Goal: Task Accomplishment & Management: Manage account settings

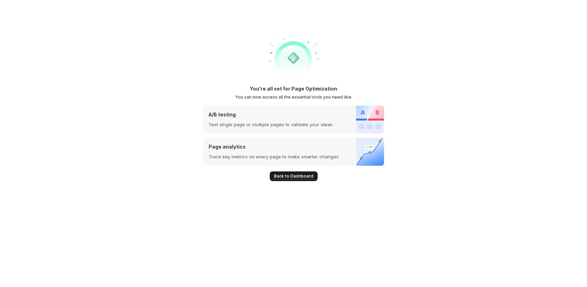
click at [293, 173] on span "Back to Dashboard" at bounding box center [293, 176] width 39 height 6
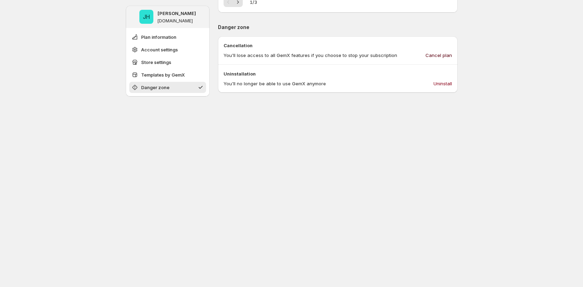
scroll to position [556, 0]
click at [444, 54] on span "Cancel plan" at bounding box center [439, 55] width 27 height 7
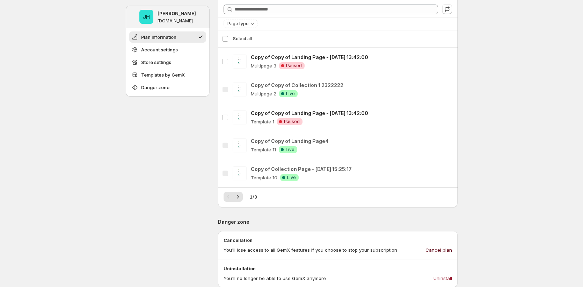
scroll to position [0, 0]
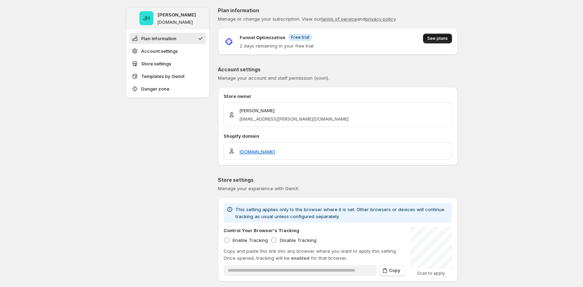
click at [445, 38] on span "See plans" at bounding box center [437, 39] width 21 height 6
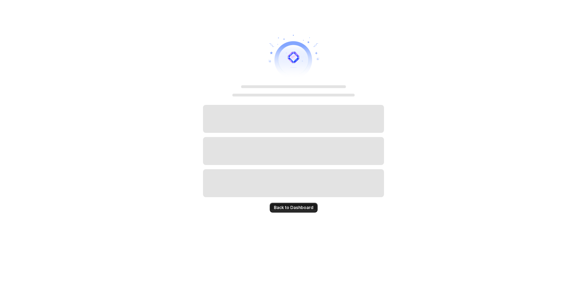
click at [306, 210] on span "Back to Dashboard" at bounding box center [293, 208] width 39 height 6
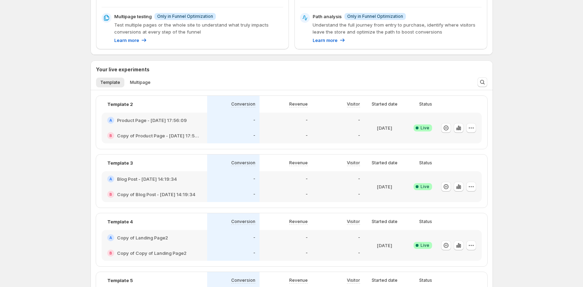
scroll to position [121, 0]
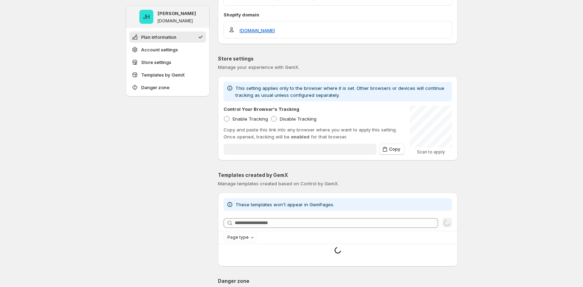
type input "**********"
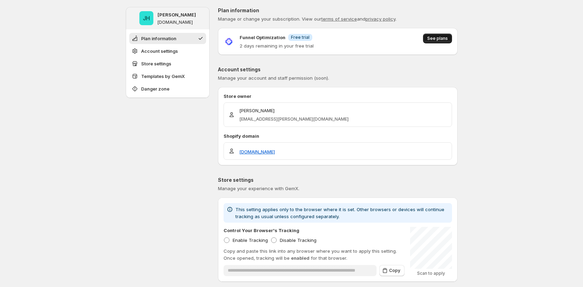
click at [442, 42] on button "See plans" at bounding box center [437, 39] width 29 height 10
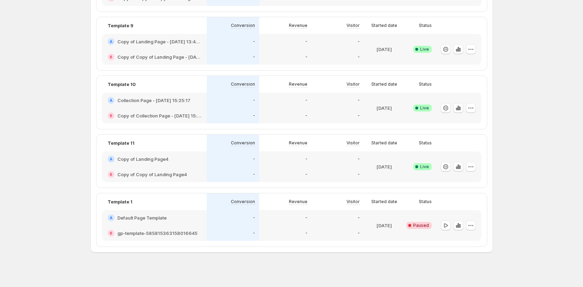
scroll to position [460, 0]
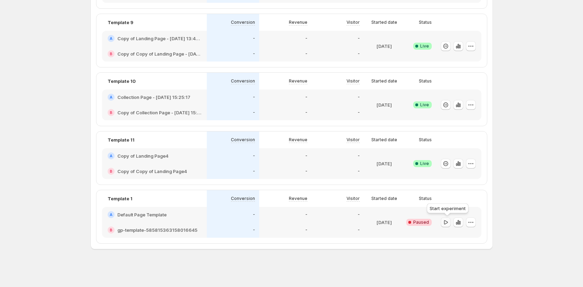
click at [446, 224] on icon "button" at bounding box center [445, 222] width 7 height 7
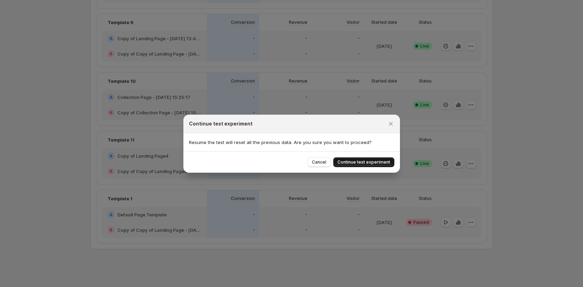
click at [371, 165] on span "Continue test experiment" at bounding box center [363, 162] width 53 height 6
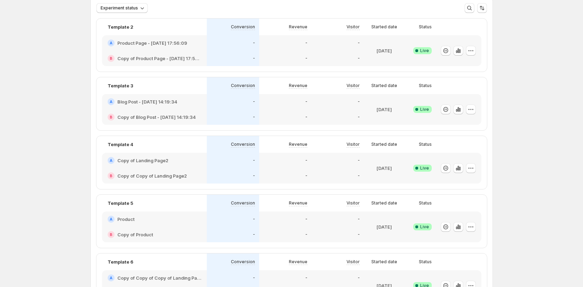
scroll to position [0, 0]
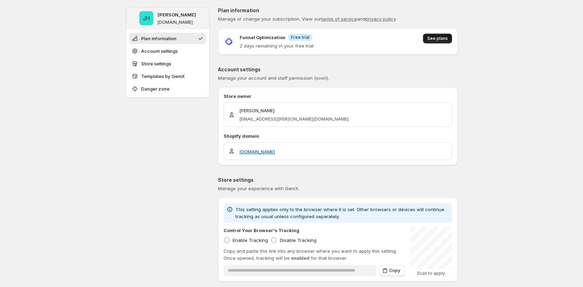
click at [435, 38] on span "See plans" at bounding box center [437, 39] width 21 height 6
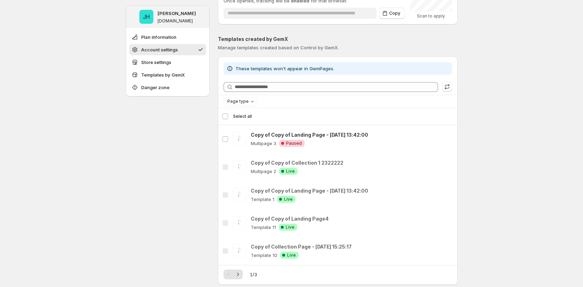
scroll to position [531, 0]
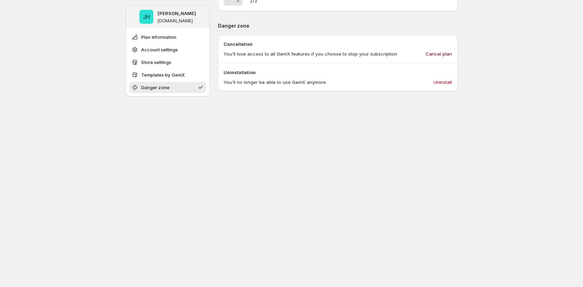
click at [438, 56] on span "Cancel plan" at bounding box center [439, 53] width 27 height 7
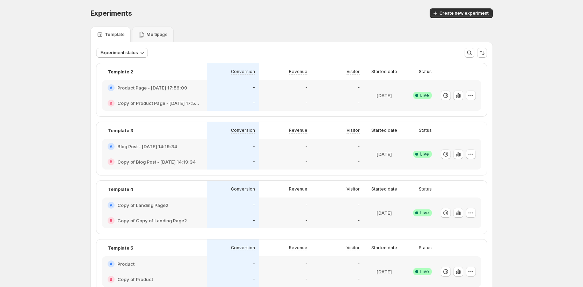
scroll to position [279, 0]
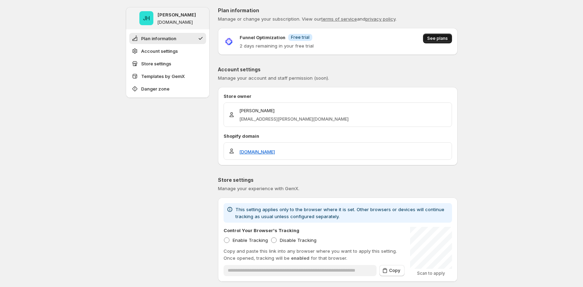
click at [439, 40] on span "See plans" at bounding box center [437, 39] width 21 height 6
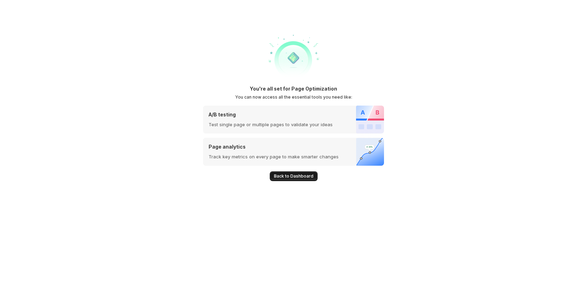
click at [288, 180] on button "Back to Dashboard" at bounding box center [294, 176] width 48 height 10
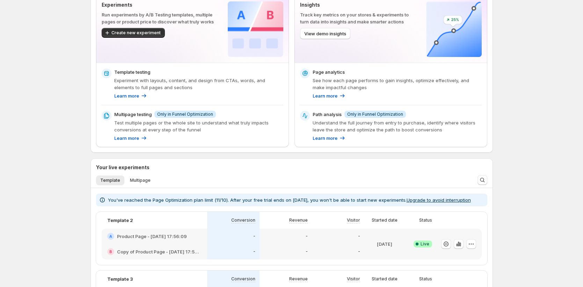
scroll to position [477, 0]
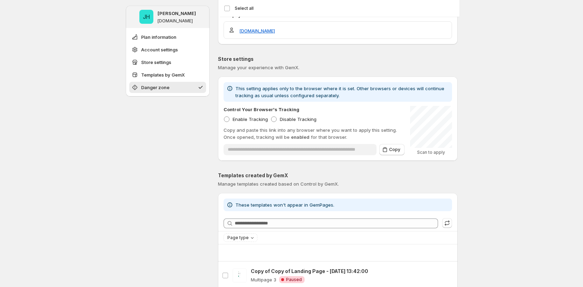
scroll to position [490, 0]
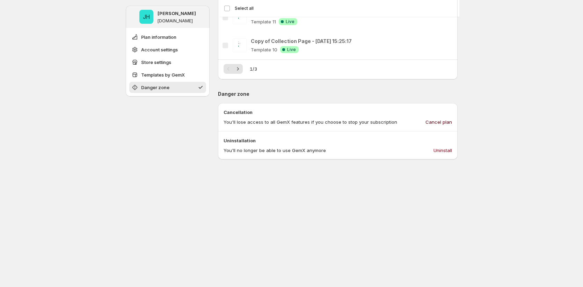
click at [444, 117] on button "Cancel plan" at bounding box center [438, 121] width 35 height 11
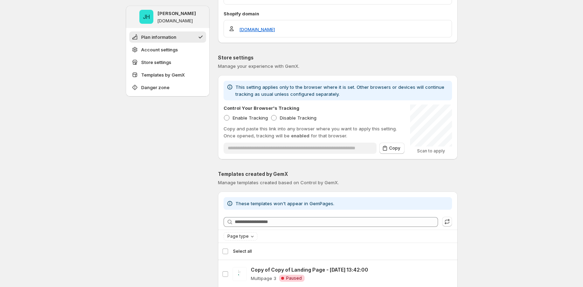
scroll to position [0, 0]
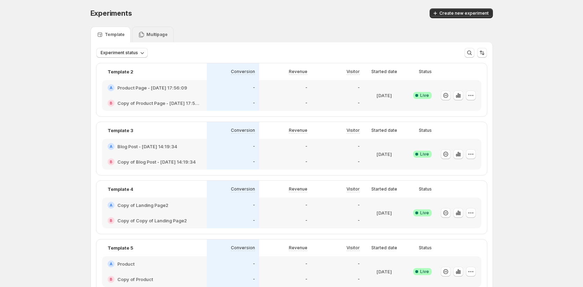
click at [137, 30] on div "Multipage" at bounding box center [153, 35] width 42 height 16
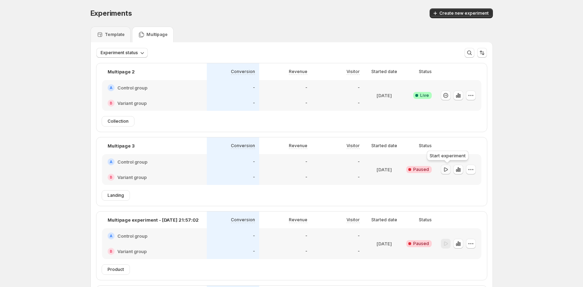
click at [449, 171] on icon "button" at bounding box center [445, 169] width 7 height 7
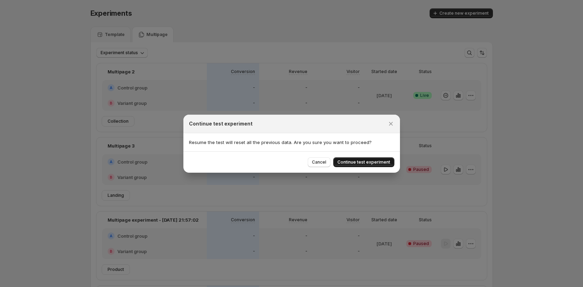
click at [366, 160] on span "Continue test experiment" at bounding box center [363, 162] width 53 height 6
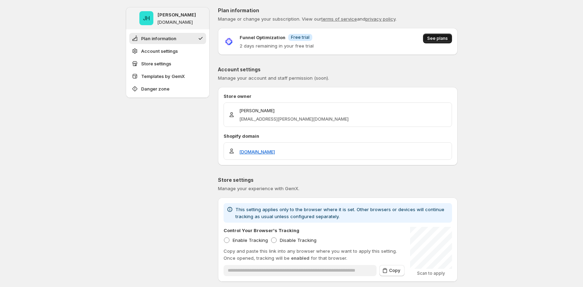
click at [436, 34] on button "See plans" at bounding box center [437, 39] width 29 height 10
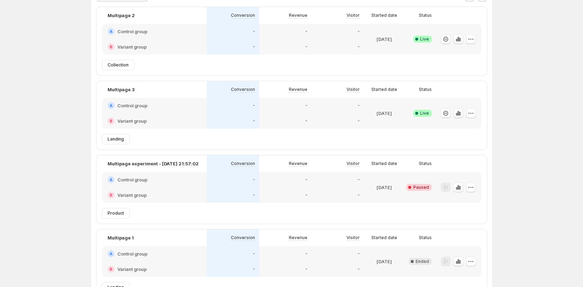
scroll to position [111, 0]
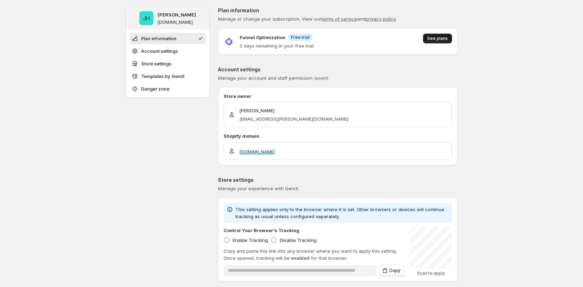
click at [438, 40] on span "See plans" at bounding box center [437, 39] width 21 height 6
